Goal: Navigation & Orientation: Go to known website

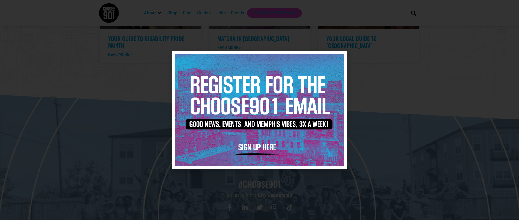
scroll to position [1156, 0]
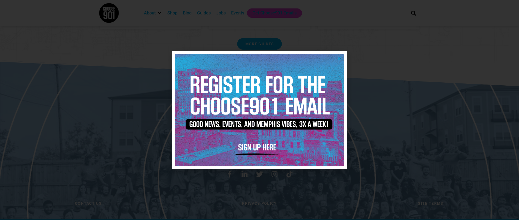
click at [120, 70] on div at bounding box center [259, 110] width 519 height 220
